Goal: Task Accomplishment & Management: Complete application form

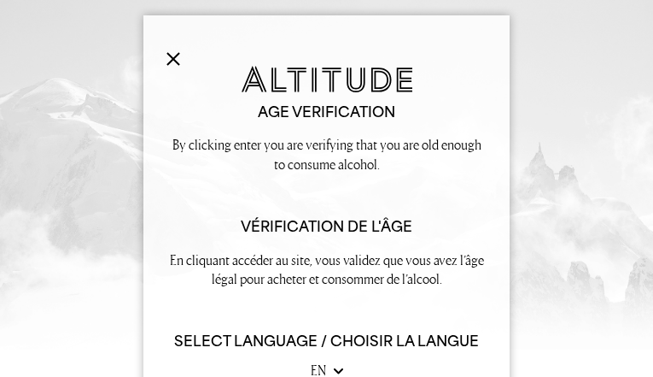
type input "IeALwqlUiPEir"
type input "izeraruz521@gmail.com"
type input "4924004729"
type input "YLvOfmPk"
type input "bxfXjhQcw"
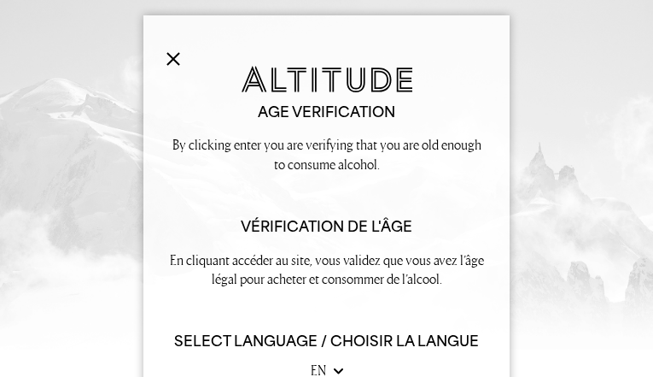
type input "[EMAIL_ADDRESS][DOMAIN_NAME]"
